Goal: Task Accomplishment & Management: Use online tool/utility

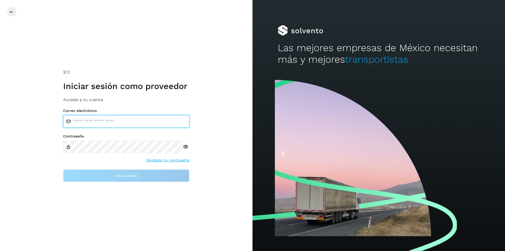
type input "**********"
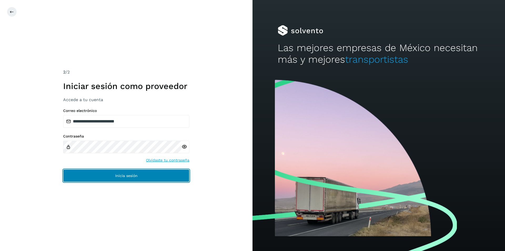
click at [163, 177] on button "Inicia sesión" at bounding box center [126, 175] width 126 height 13
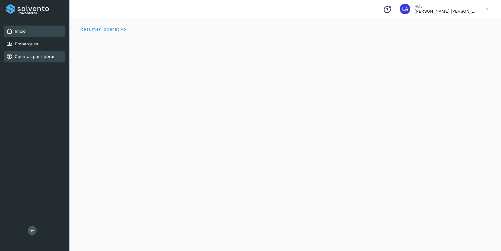
click at [43, 56] on link "Cuentas por cobrar" at bounding box center [35, 56] width 40 height 5
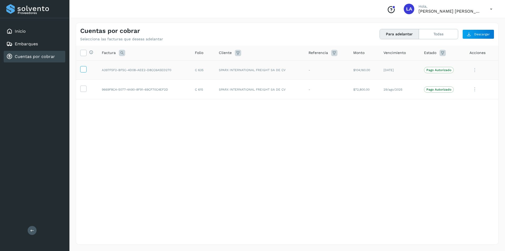
click at [84, 72] on span at bounding box center [84, 70] width 6 height 4
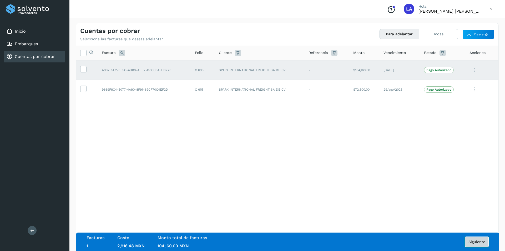
click at [481, 242] on span "Siguiente" at bounding box center [477, 242] width 17 height 4
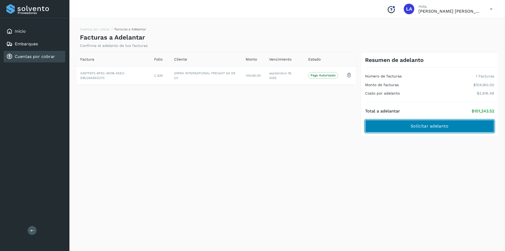
click at [443, 130] on button "Solicitar adelanto" at bounding box center [429, 126] width 129 height 13
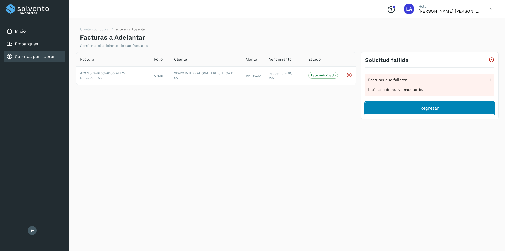
click at [437, 113] on button "Regresar" at bounding box center [429, 108] width 129 height 13
